Goal: Task Accomplishment & Management: Use online tool/utility

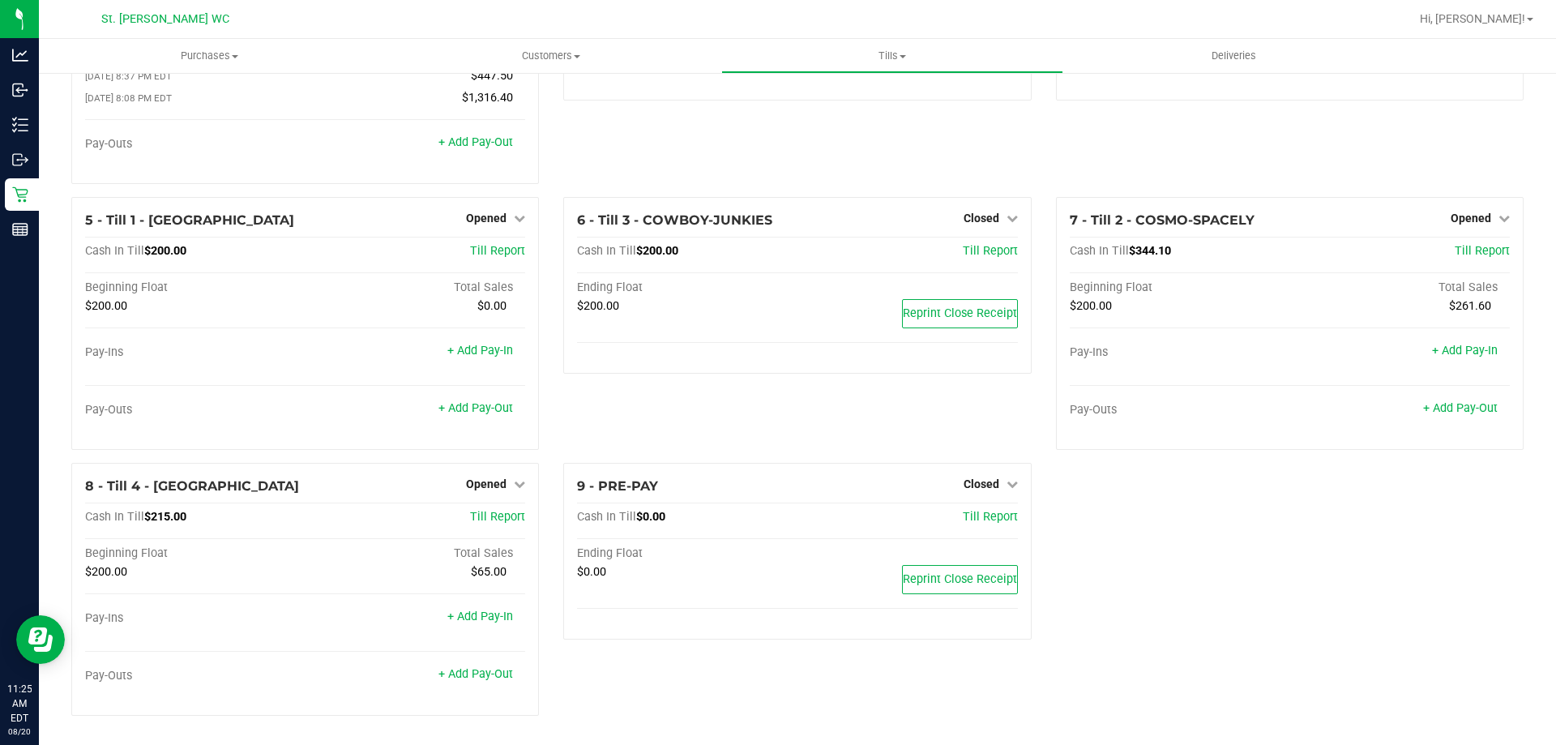
scroll to position [168, 0]
click at [462, 143] on link "+ Add Pay-Out" at bounding box center [475, 142] width 75 height 14
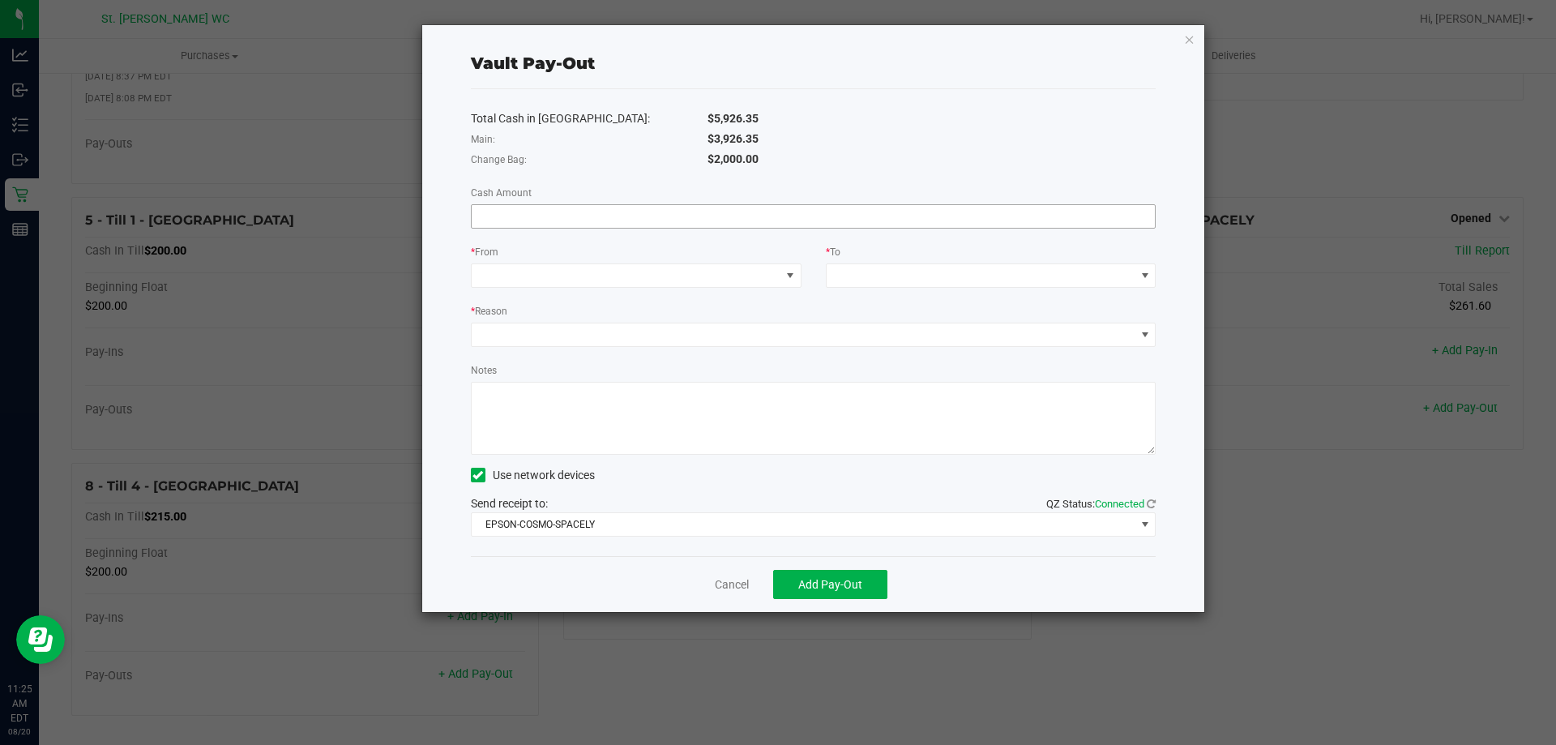
click at [594, 217] on input at bounding box center [814, 216] width 684 height 23
type input "$3,926.35"
click at [697, 280] on span at bounding box center [626, 275] width 309 height 23
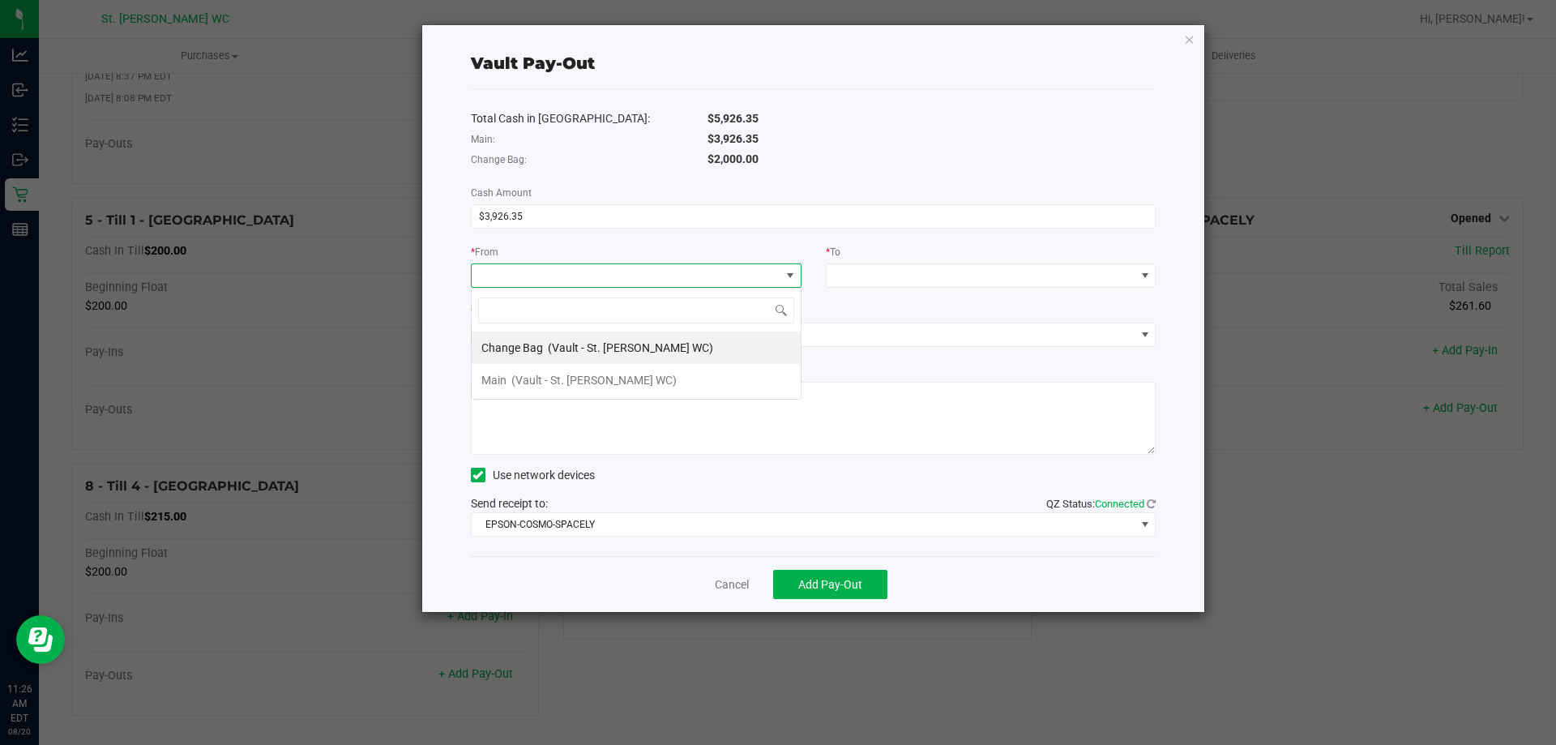
scroll to position [24, 331]
click at [592, 381] on span "(Vault - St. [PERSON_NAME] WC)" at bounding box center [593, 380] width 165 height 13
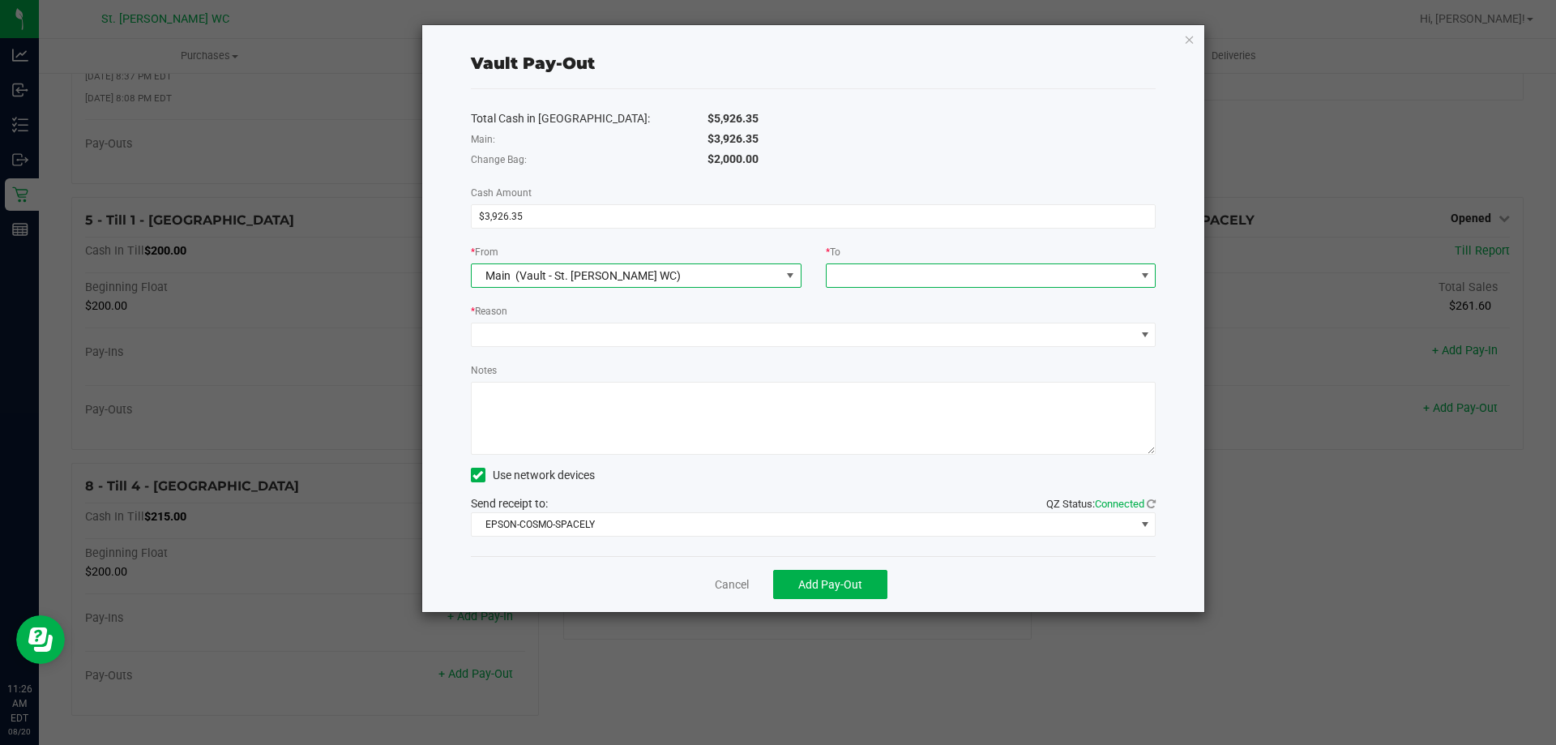
click at [949, 278] on span at bounding box center [981, 275] width 309 height 23
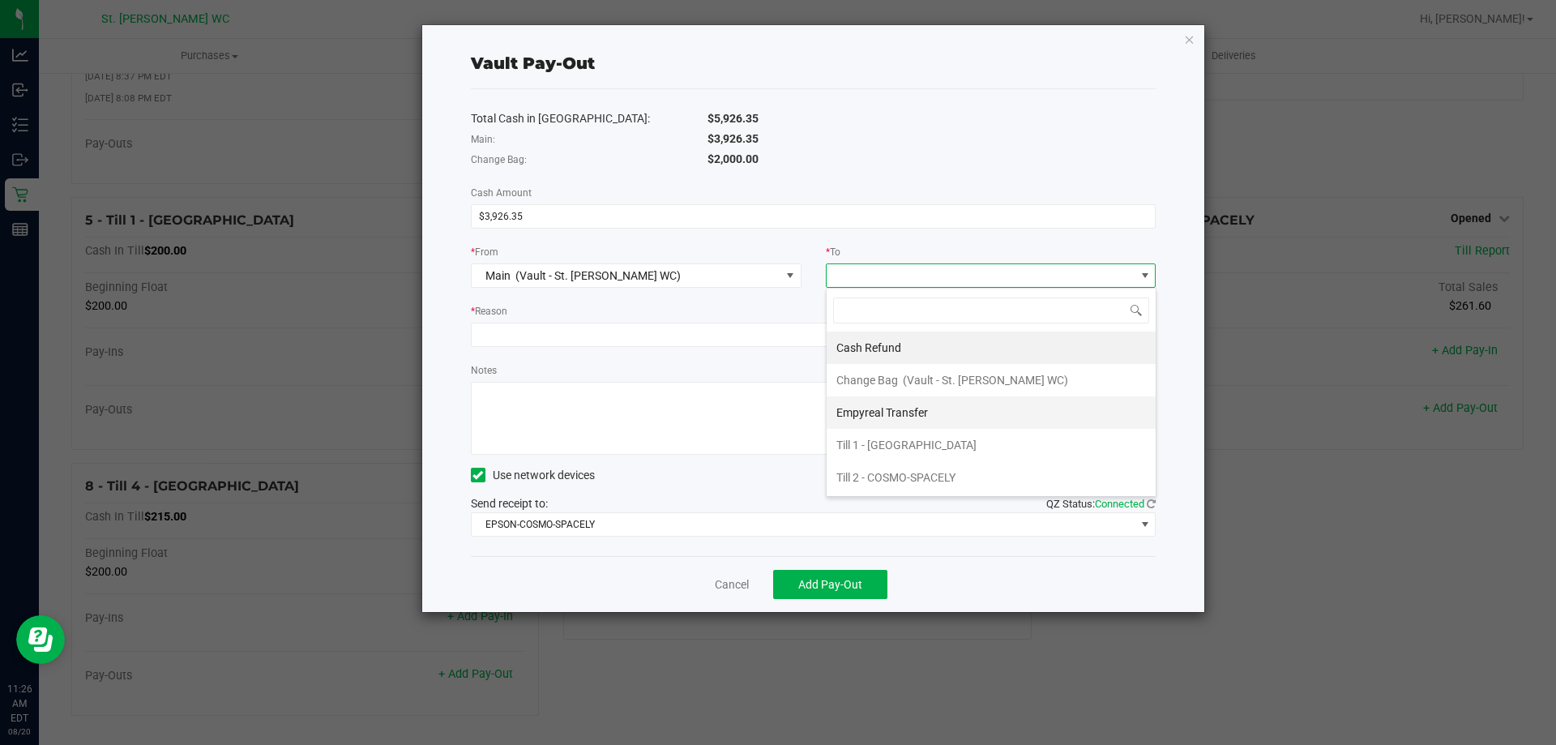
click at [895, 407] on span "Empyreal Transfer" at bounding box center [882, 412] width 92 height 13
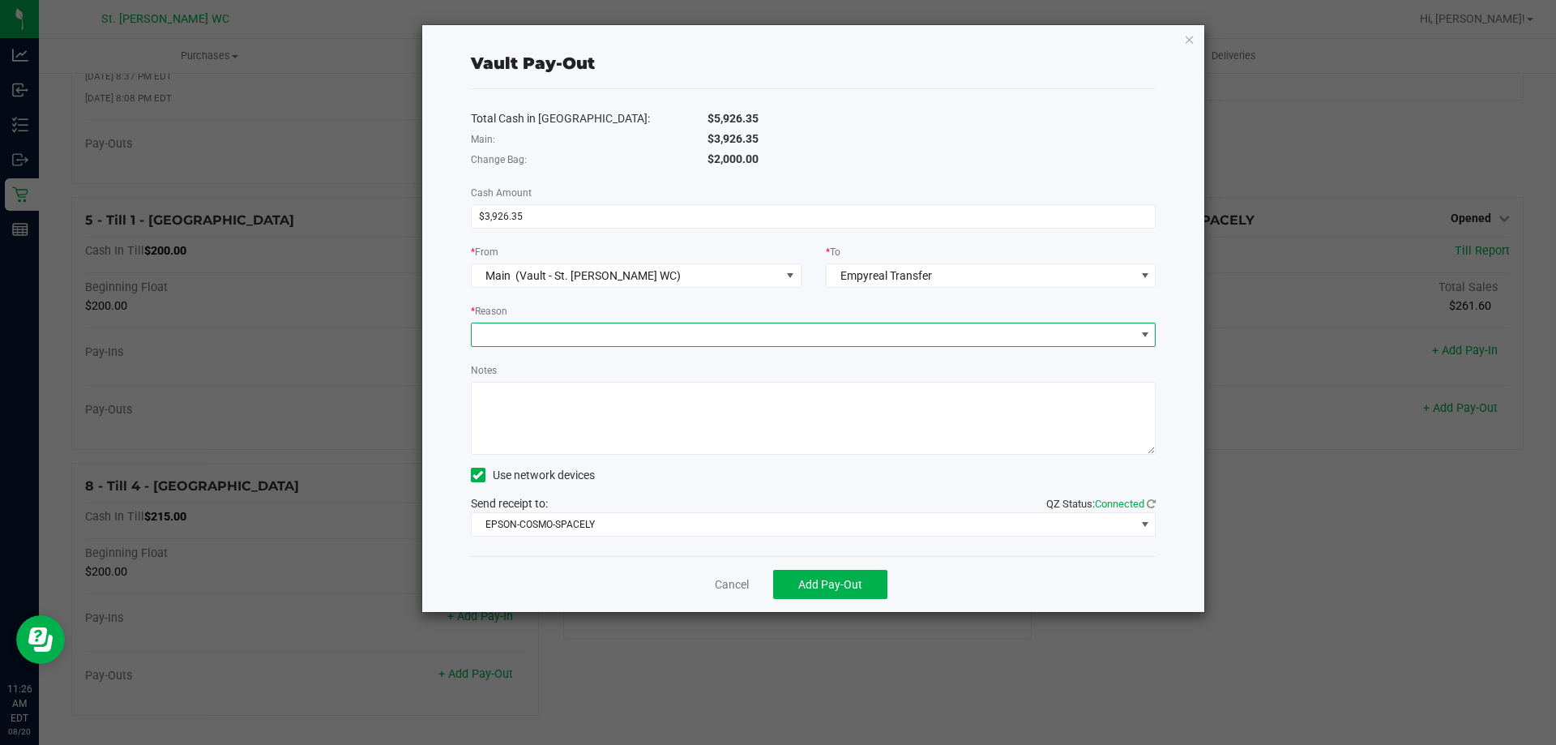
click at [703, 335] on span at bounding box center [804, 334] width 664 height 23
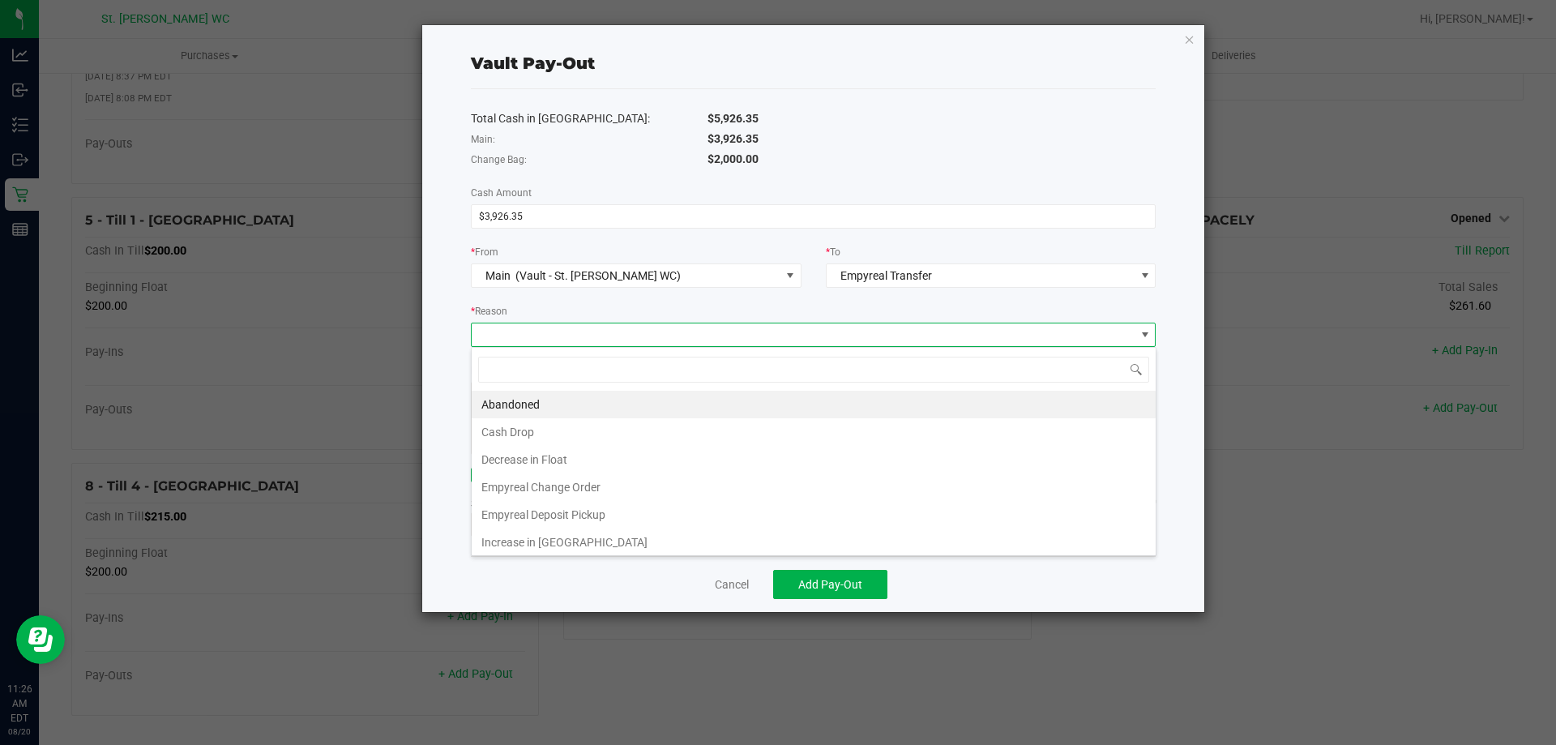
scroll to position [24, 685]
click at [639, 507] on li "Empyreal Deposit Pickup" at bounding box center [814, 515] width 684 height 28
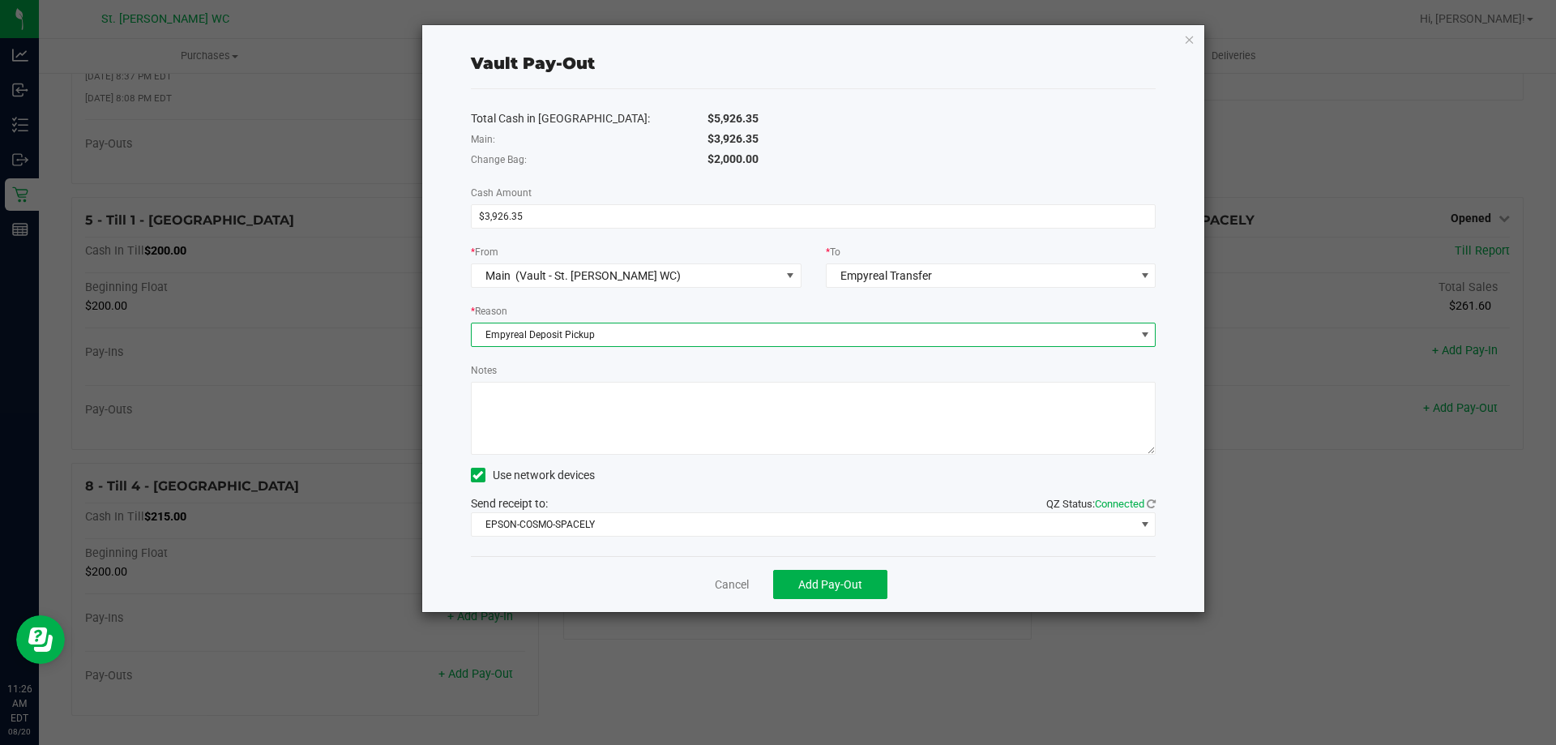
click at [608, 340] on span "Empyreal Deposit Pickup" at bounding box center [804, 334] width 664 height 23
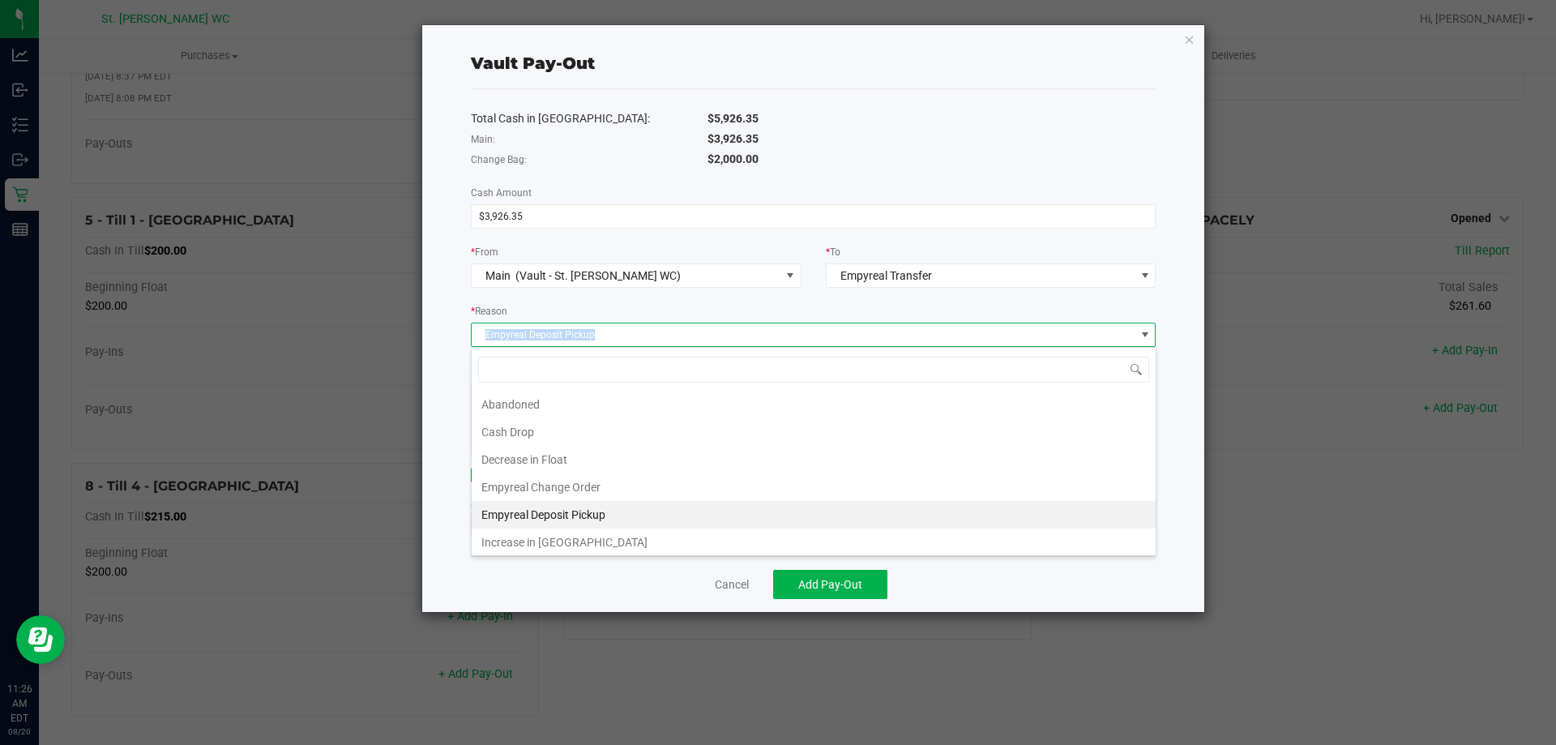
drag, startPoint x: 612, startPoint y: 339, endPoint x: 484, endPoint y: 327, distance: 128.6
click at [484, 327] on span "Empyreal Deposit Pickup" at bounding box center [804, 334] width 664 height 23
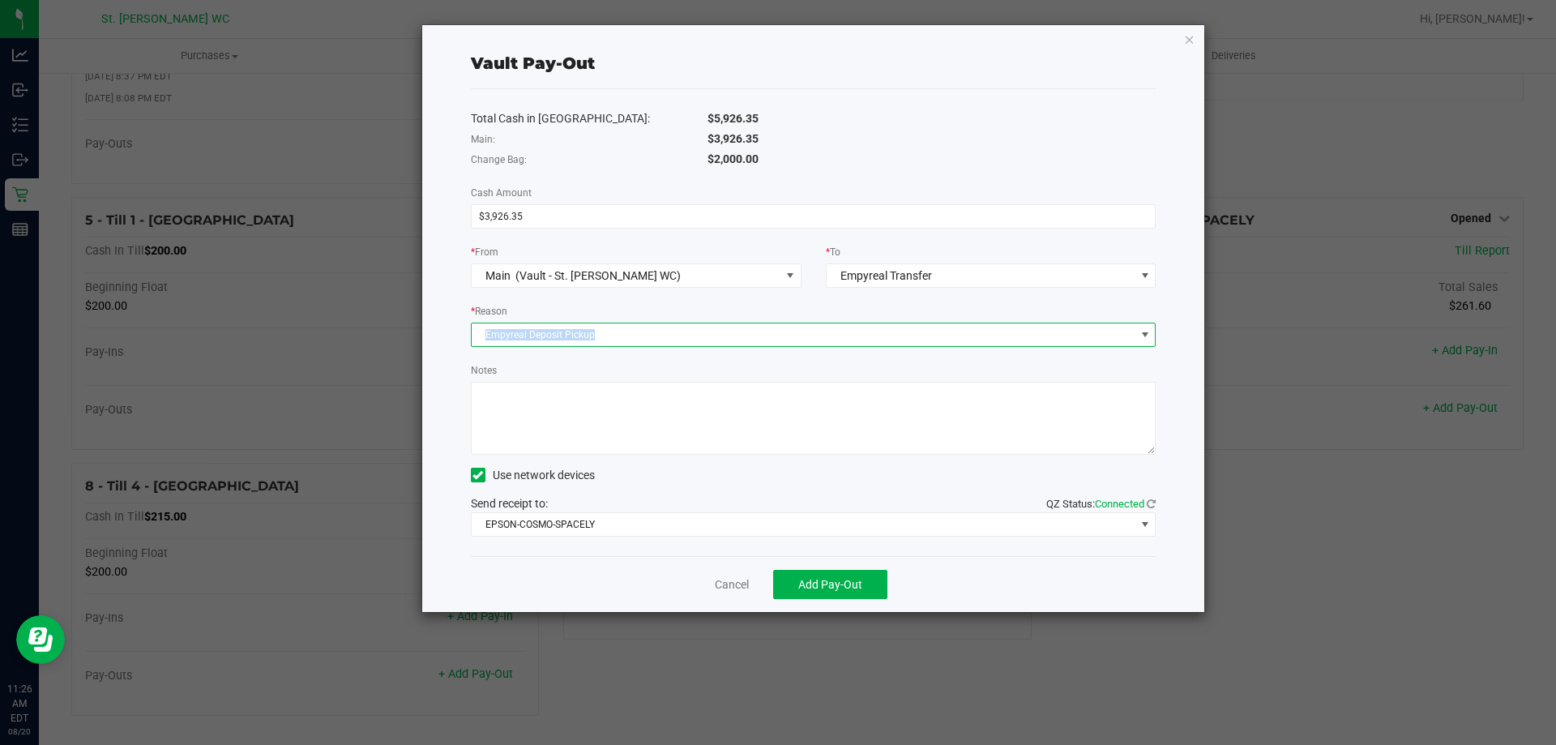
copy span "Empyreal Deposit Pickup"
click at [514, 399] on textarea "Notes" at bounding box center [814, 418] width 686 height 73
paste textarea "Empyreal Deposit Pickup"
type textarea "Empyreal Deposit Pickup [DATE]"
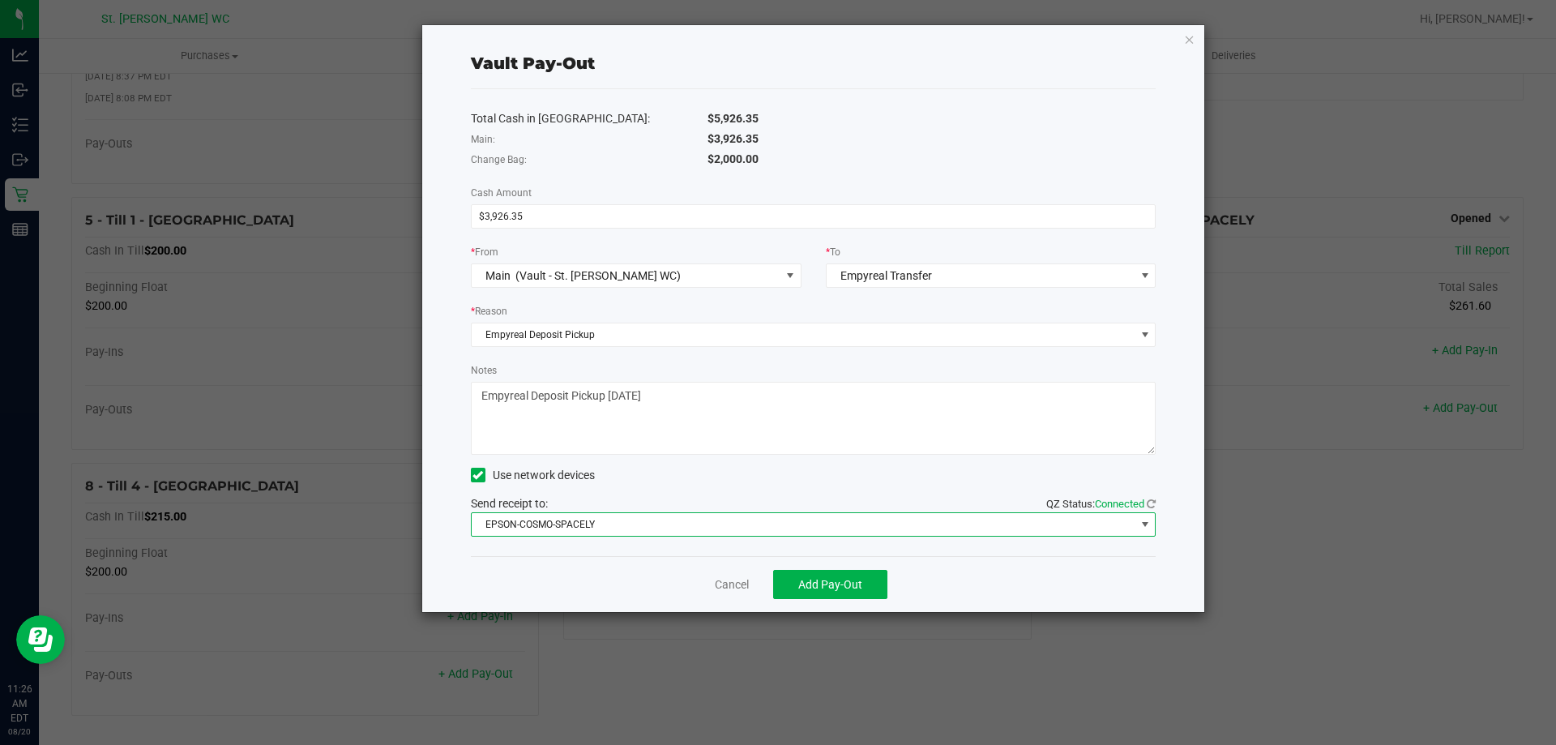
click at [668, 517] on span "EPSON-COSMO-SPACELY" at bounding box center [804, 524] width 664 height 23
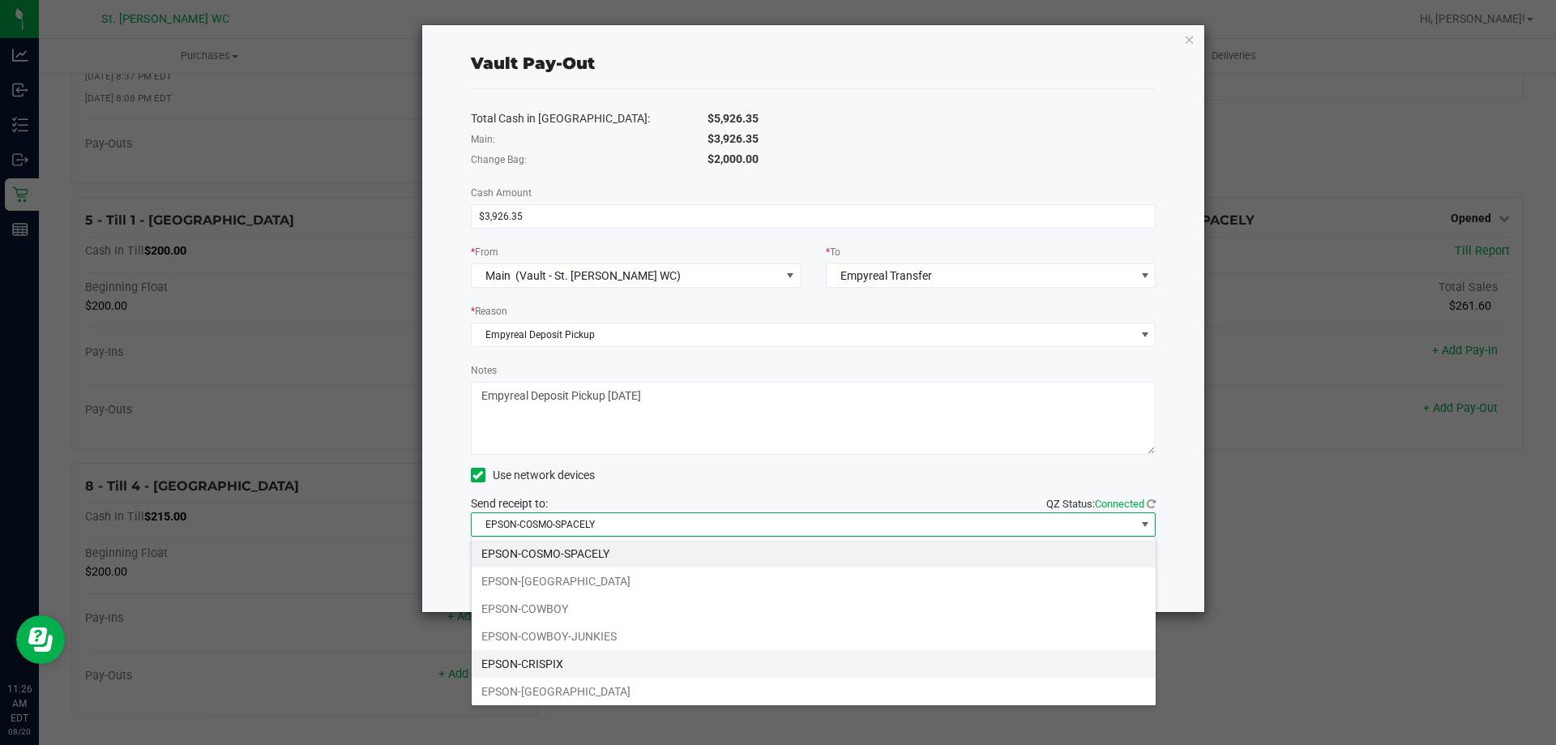
click at [635, 662] on li "EPSON-CRISPIX" at bounding box center [814, 664] width 684 height 28
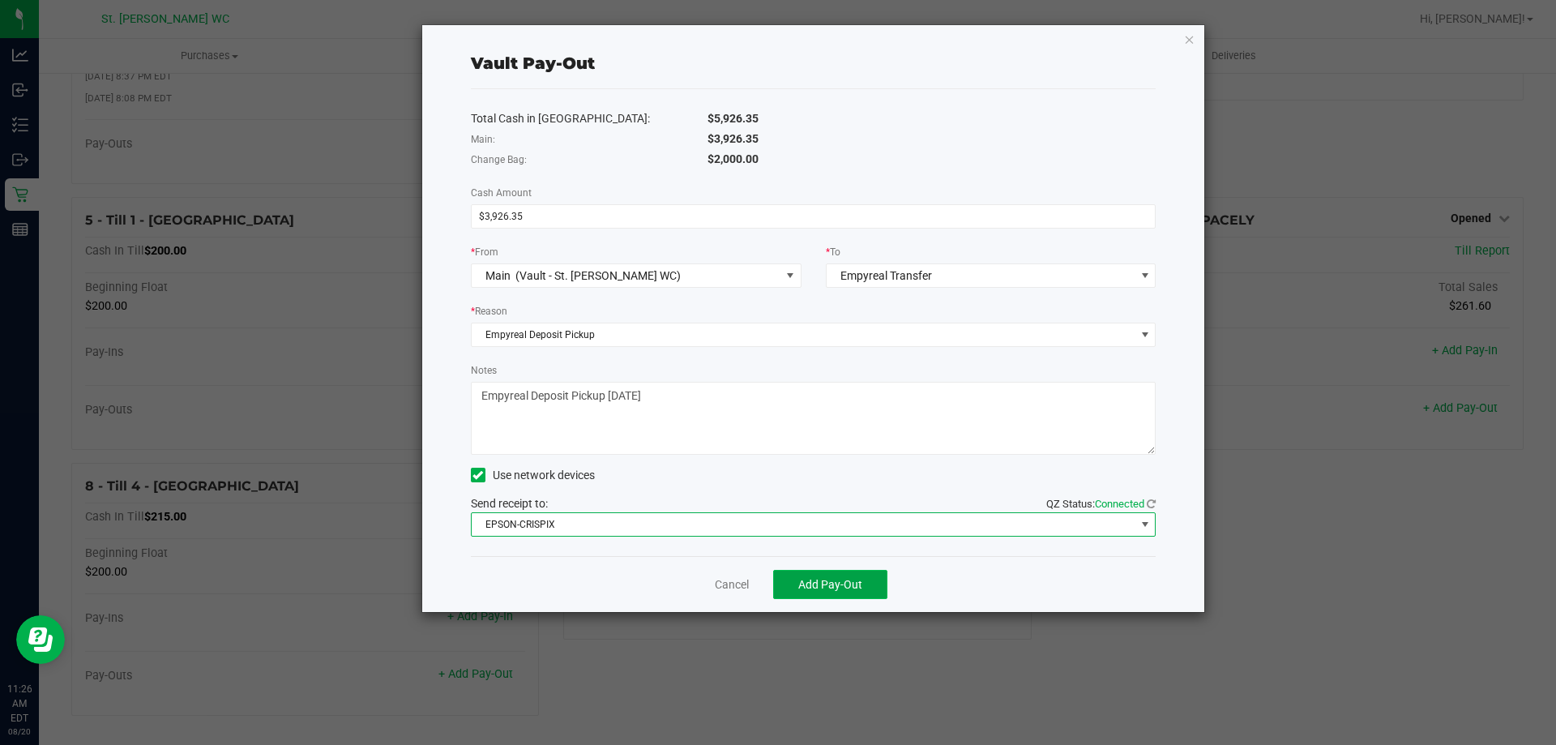
click at [827, 589] on span "Add Pay-Out" at bounding box center [830, 584] width 64 height 13
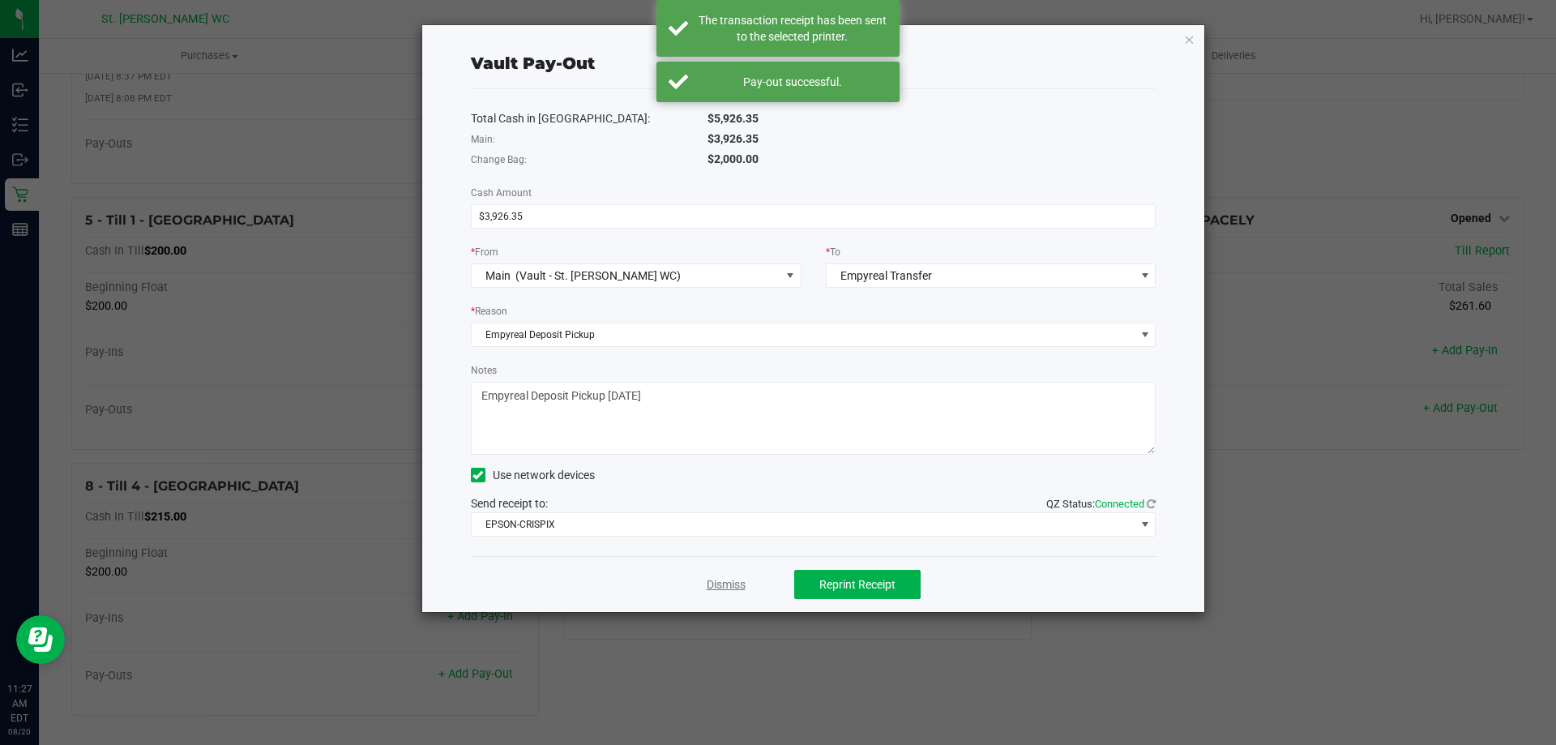
click at [730, 587] on link "Dismiss" at bounding box center [726, 584] width 39 height 17
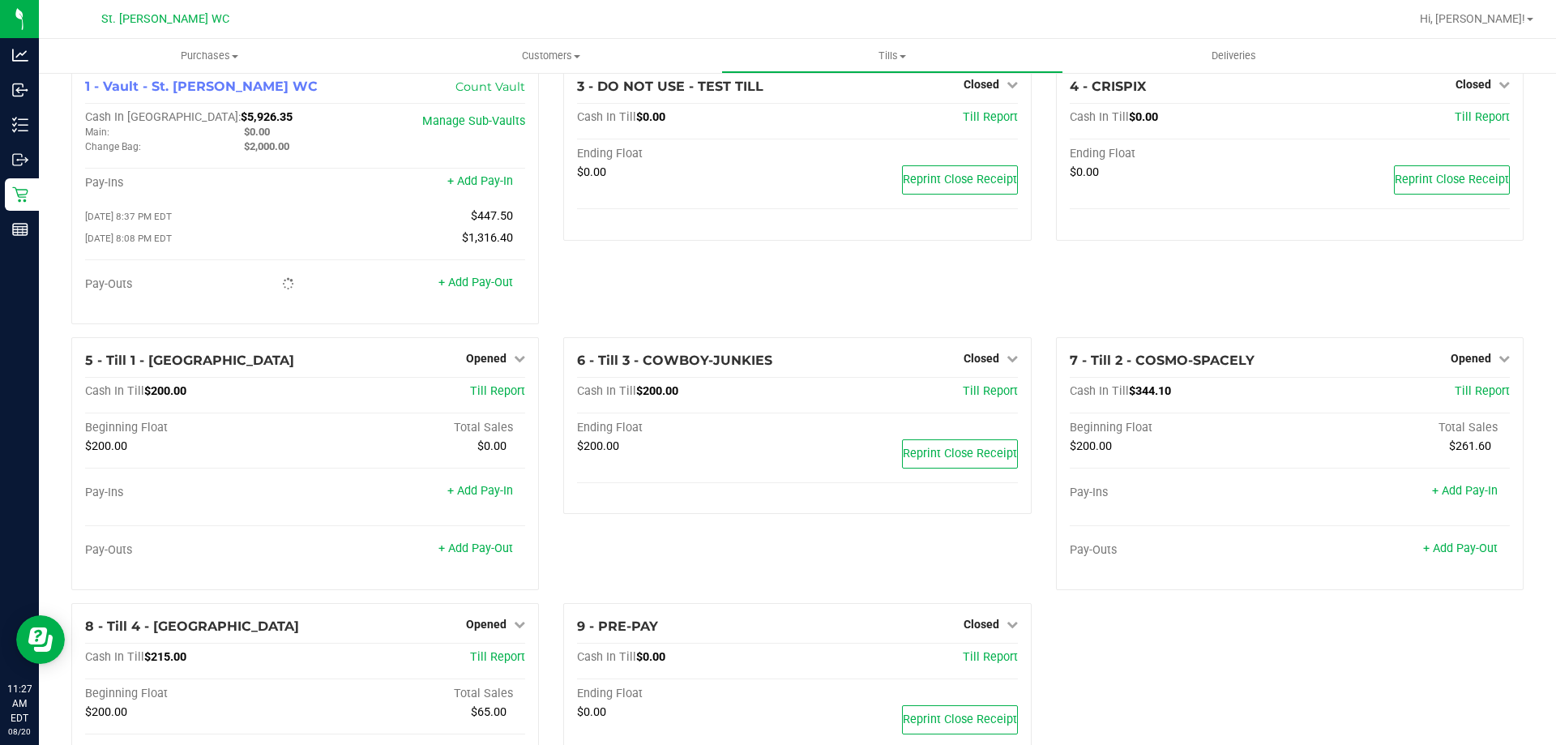
scroll to position [0, 0]
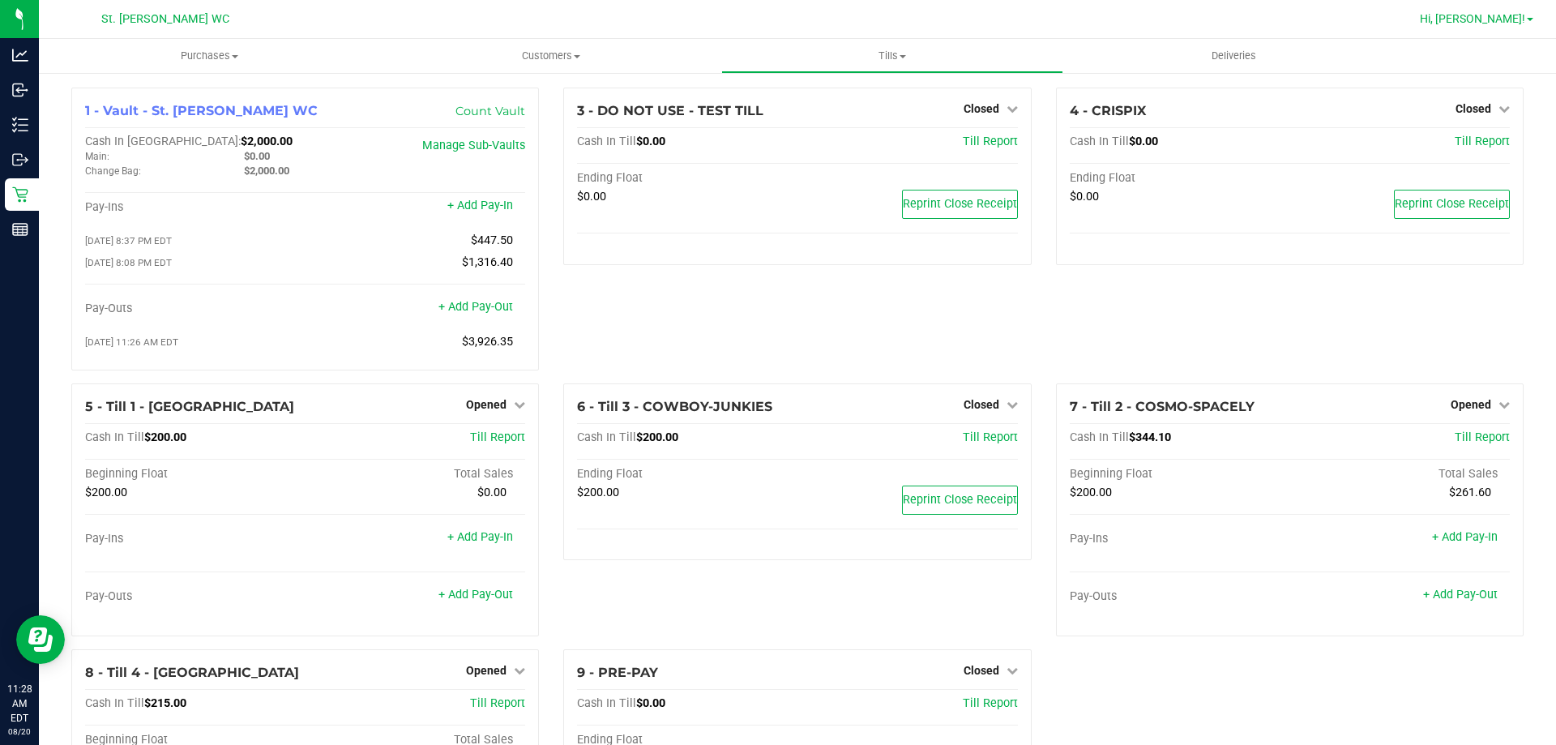
click at [1531, 20] on span at bounding box center [1530, 19] width 6 height 3
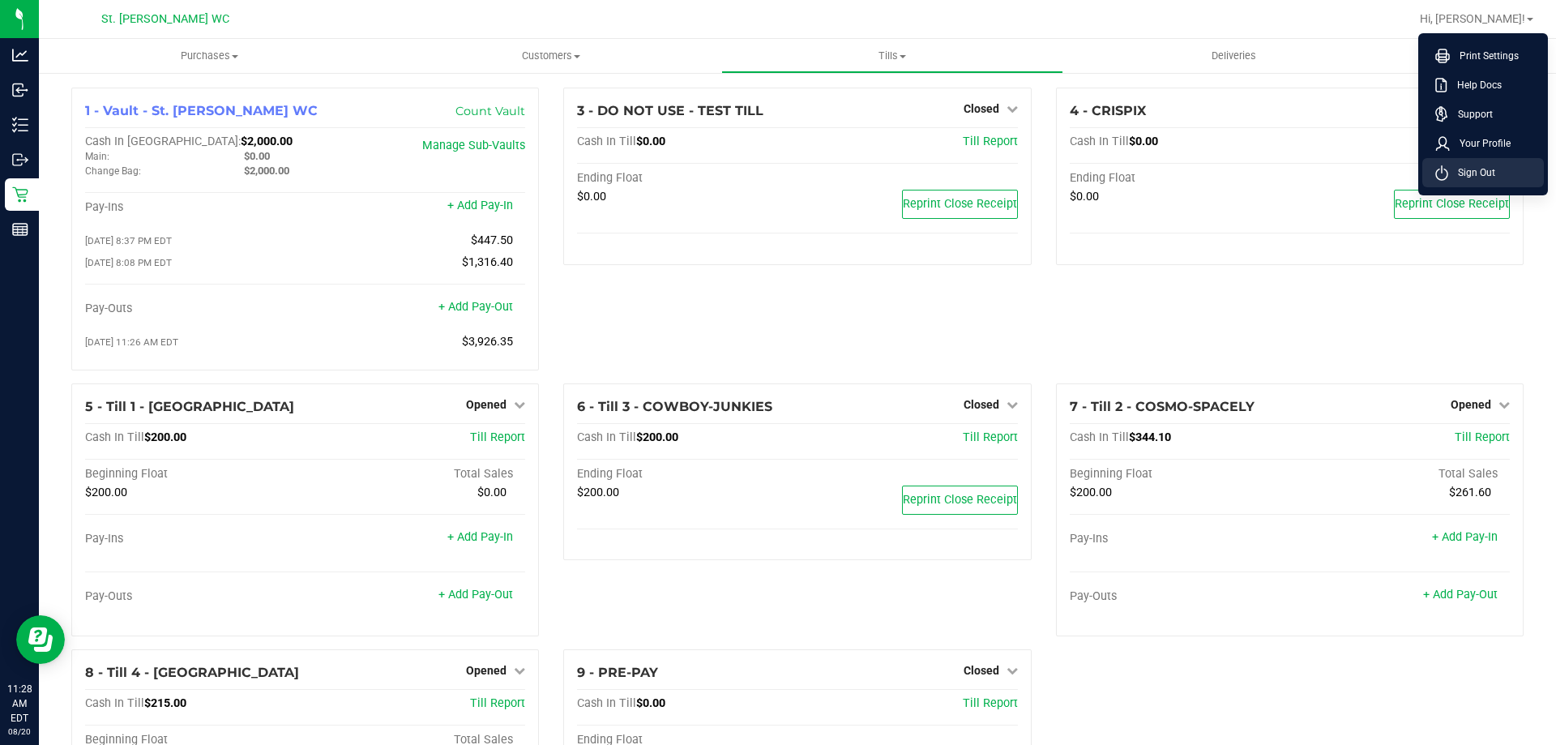
click at [1466, 166] on span "Sign Out" at bounding box center [1471, 172] width 47 height 16
